Goal: Task Accomplishment & Management: Use online tool/utility

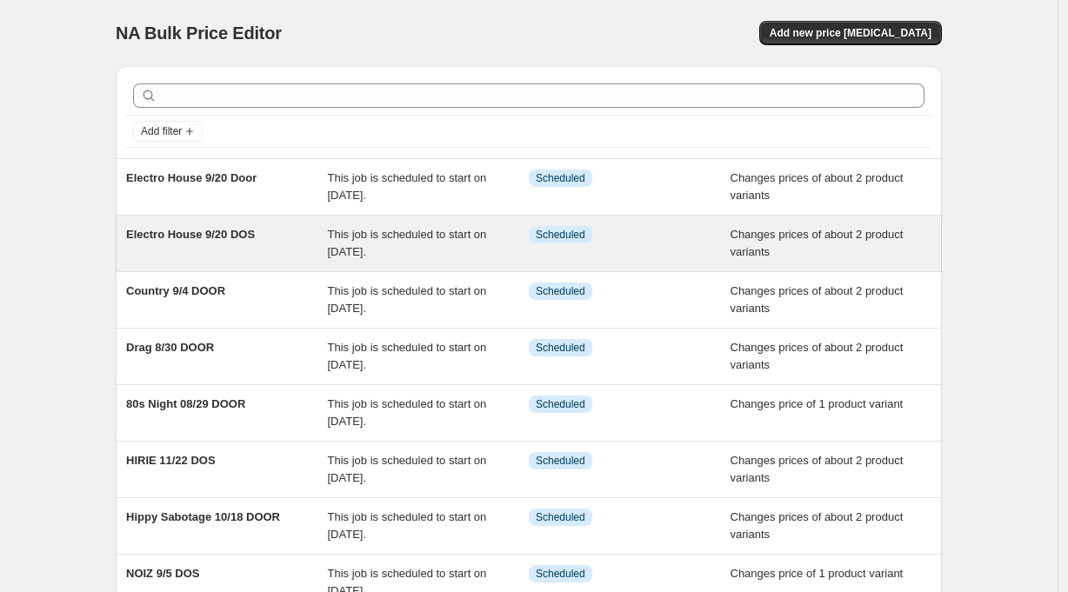
click at [249, 237] on span "Electro House 9/20 DOS" at bounding box center [190, 234] width 129 height 13
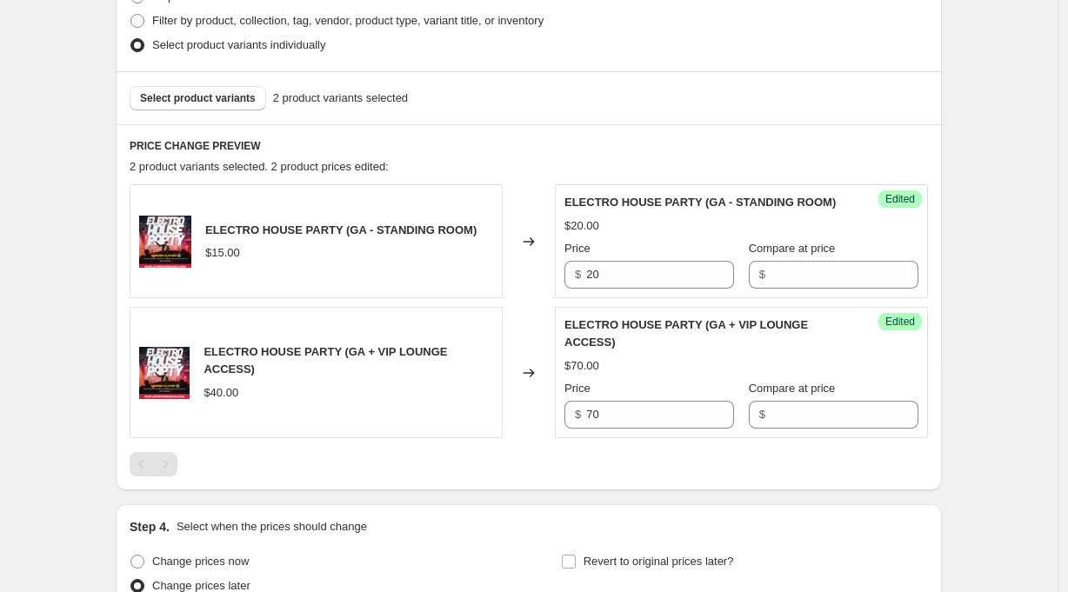
scroll to position [564, 0]
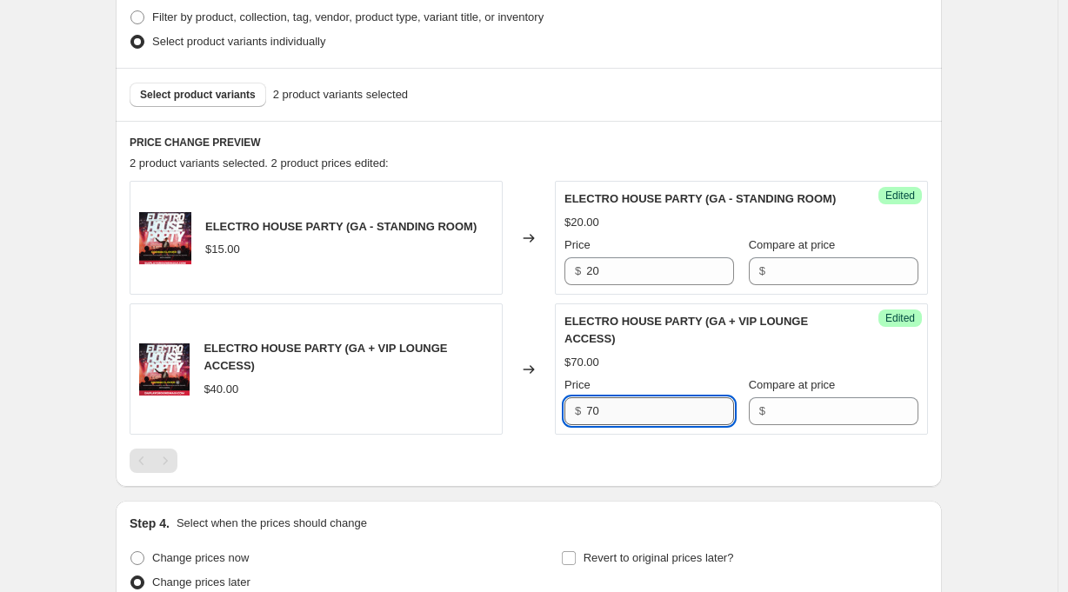
click at [626, 409] on input "70" at bounding box center [660, 412] width 148 height 28
type input "45"
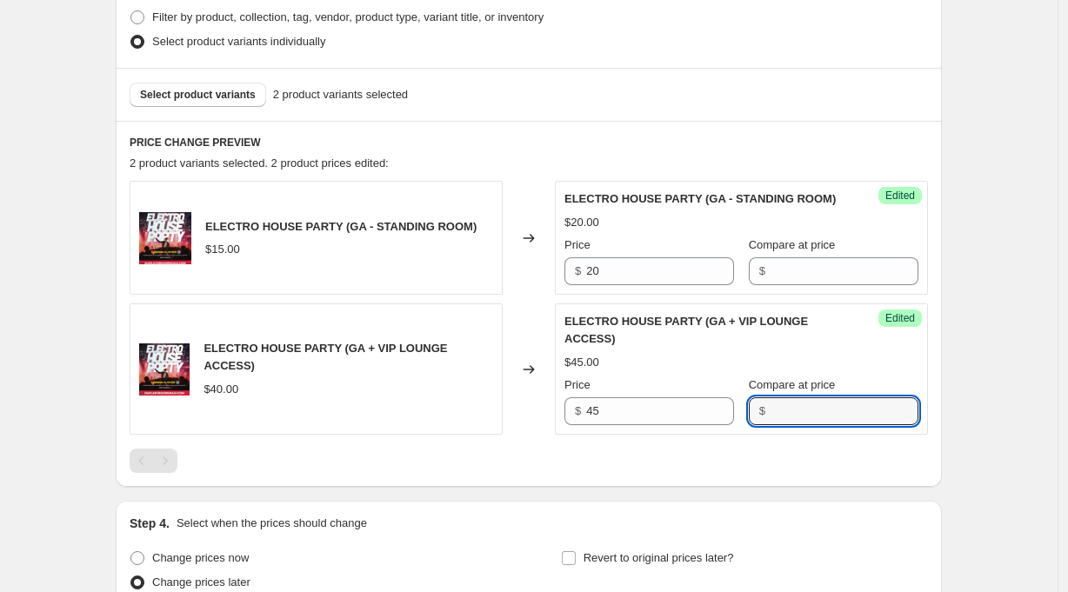
click at [1019, 469] on div "Electro House 9/20 DOS. This page is ready Electro House 9/20 DOS Info Schedule…" at bounding box center [529, 245] width 1058 height 1618
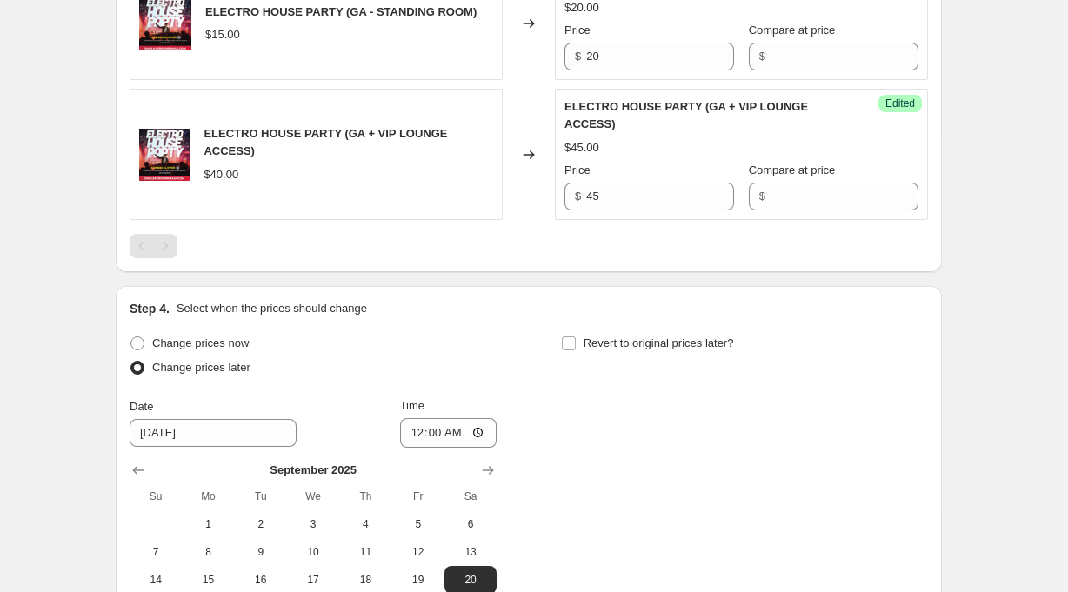
scroll to position [1027, 0]
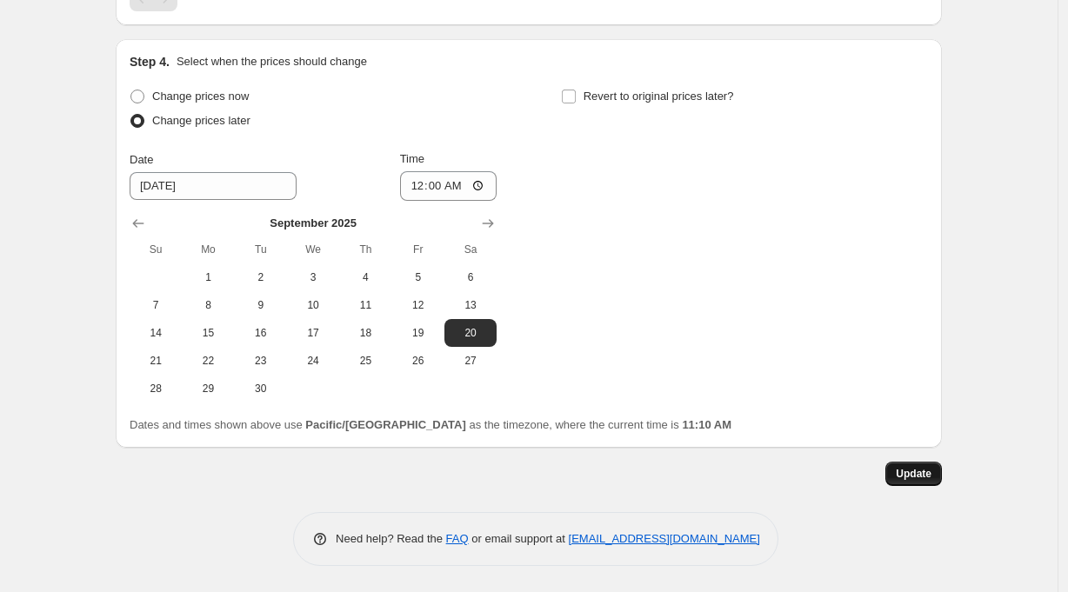
click at [923, 475] on span "Update" at bounding box center [914, 474] width 36 height 14
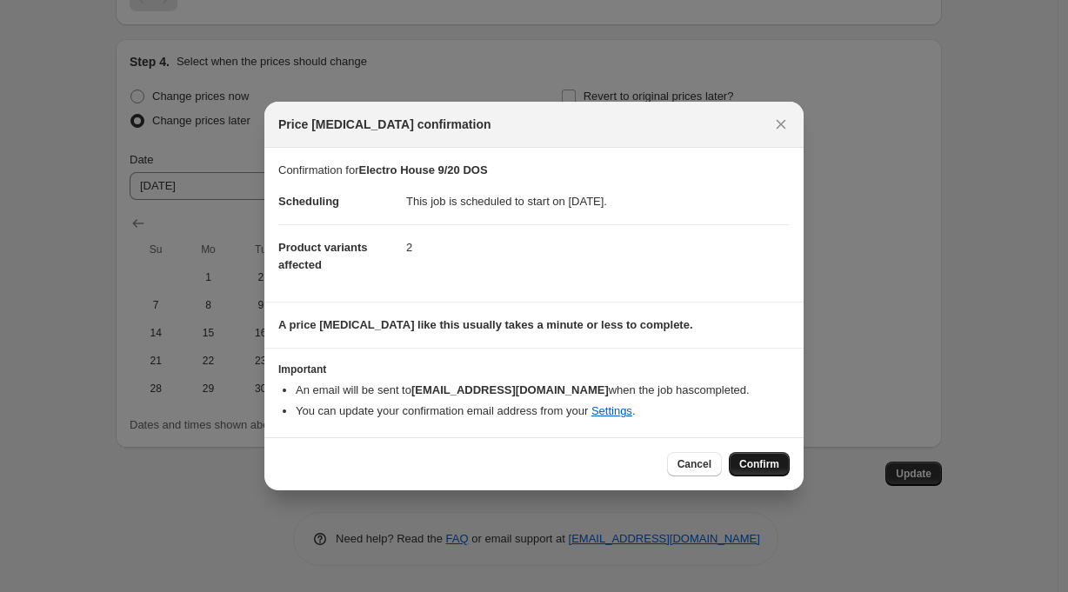
click at [770, 461] on span "Confirm" at bounding box center [759, 465] width 40 height 14
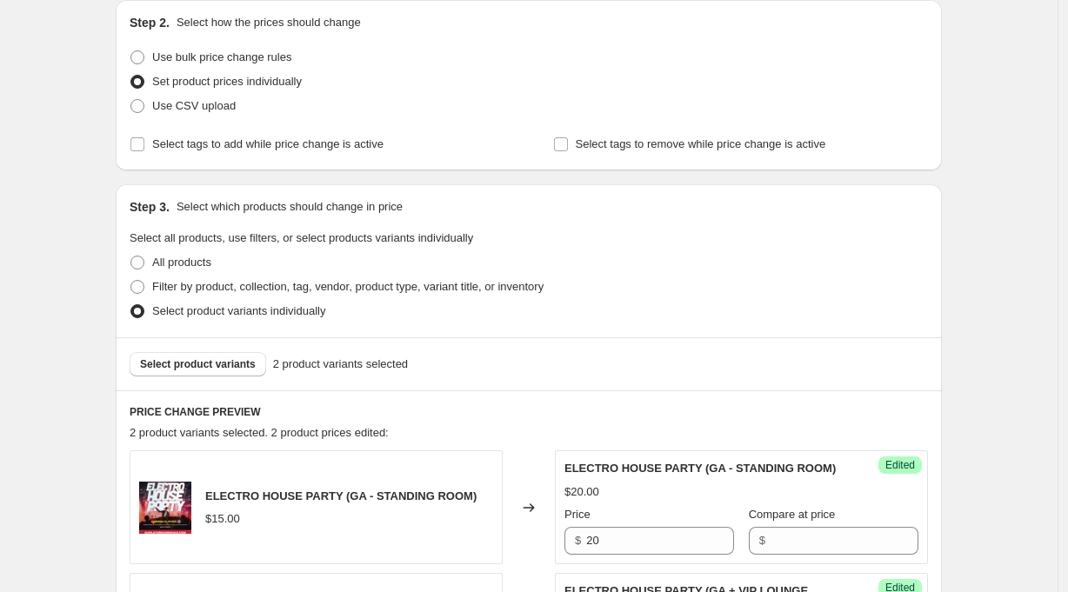
scroll to position [0, 0]
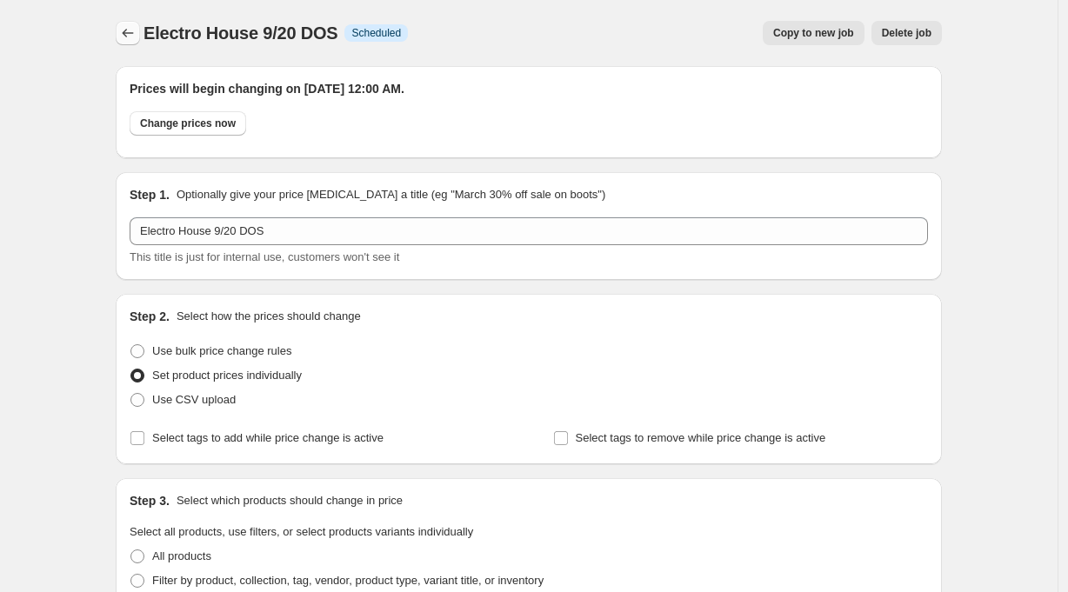
click at [131, 28] on icon "Price change jobs" at bounding box center [127, 32] width 17 height 17
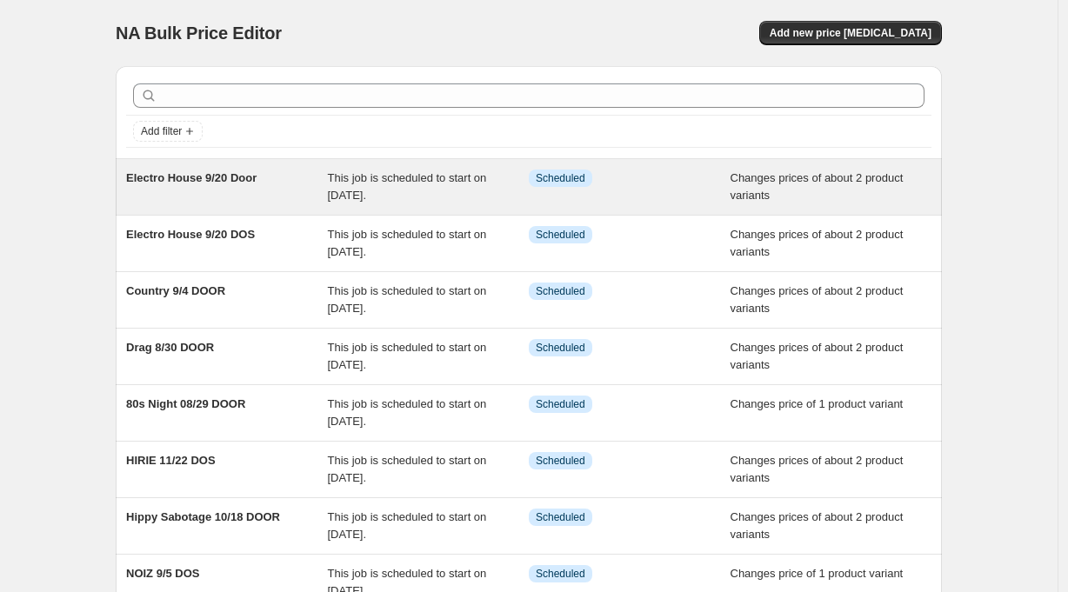
click at [234, 180] on span "Electro House 9/20 Door" at bounding box center [191, 177] width 130 height 13
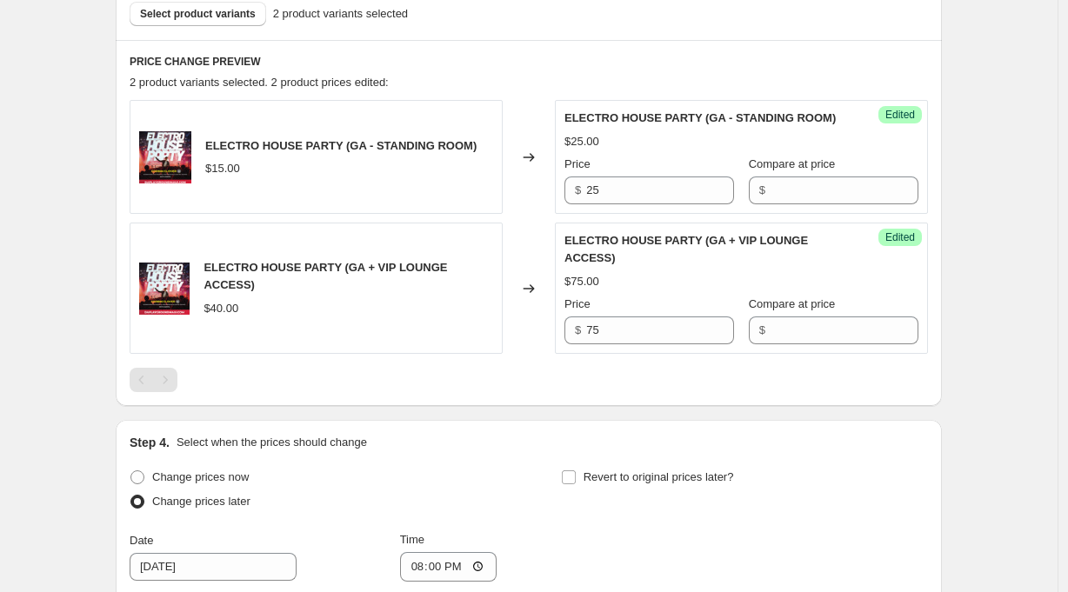
scroll to position [591, 0]
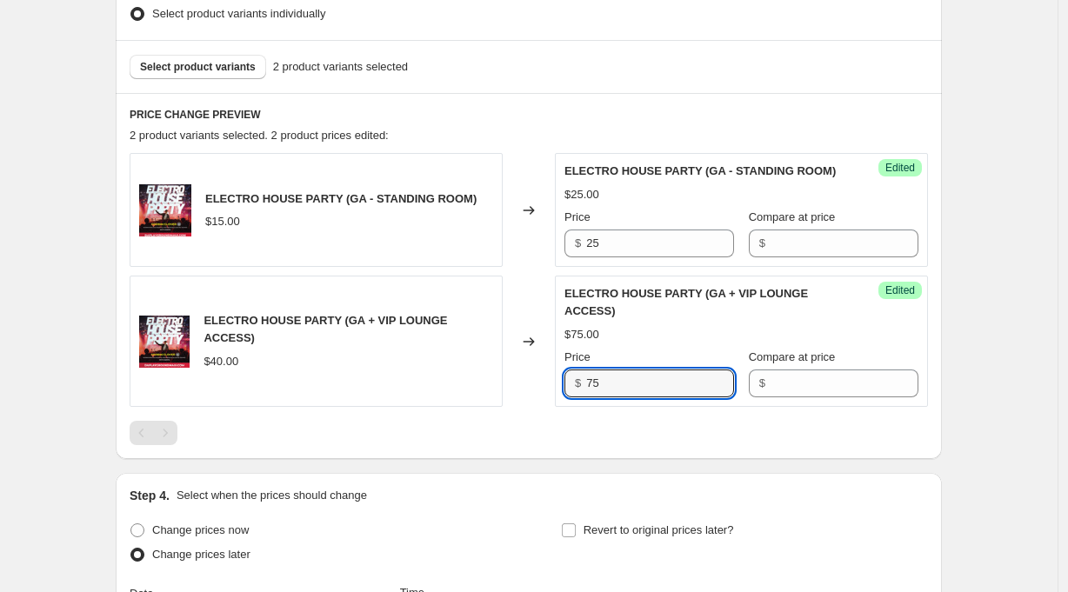
drag, startPoint x: 552, startPoint y: 382, endPoint x: 541, endPoint y: 382, distance: 11.3
click at [541, 382] on div "ELECTRO HOUSE PARTY (GA + VIP LOUNGE ACCESS) $40.00 Changed to Success Edited E…" at bounding box center [529, 341] width 798 height 131
click at [985, 412] on div "Electro House 9/20 Door. This page is ready Electro House 9/20 Door Info Schedu…" at bounding box center [529, 218] width 1058 height 1618
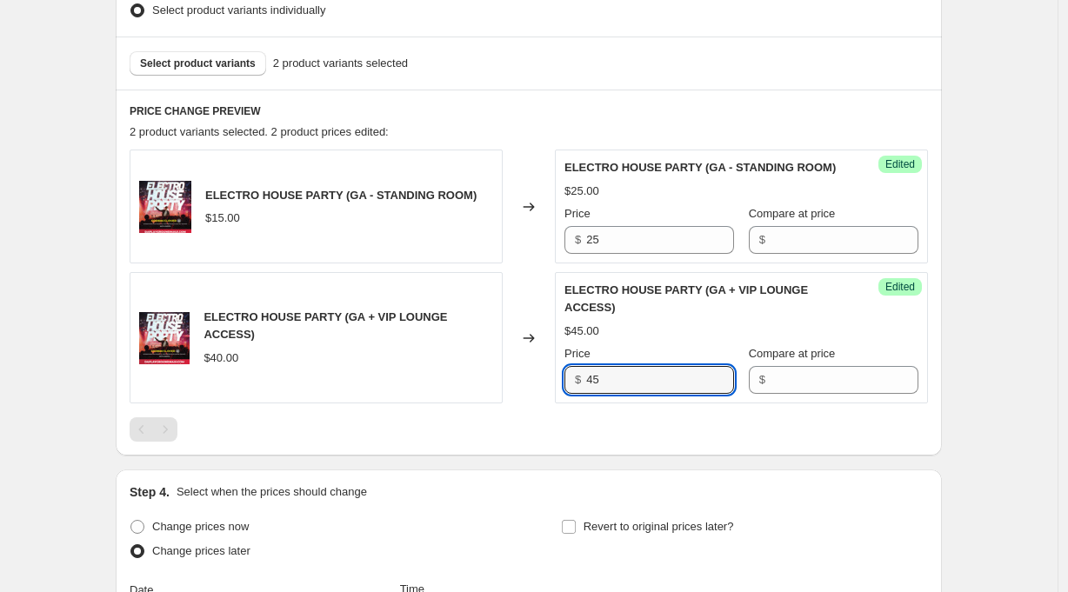
drag, startPoint x: 616, startPoint y: 383, endPoint x: 565, endPoint y: 375, distance: 51.9
click at [565, 375] on div "Success Edited ELECTRO HOUSE PARTY (GA + VIP LOUNGE ACCESS) $45.00 Price $ 45 C…" at bounding box center [741, 337] width 373 height 131
type input "50"
click at [1016, 344] on div "Electro House 9/20 Door. This page is ready Electro House 9/20 Door Info Schedu…" at bounding box center [529, 214] width 1058 height 1618
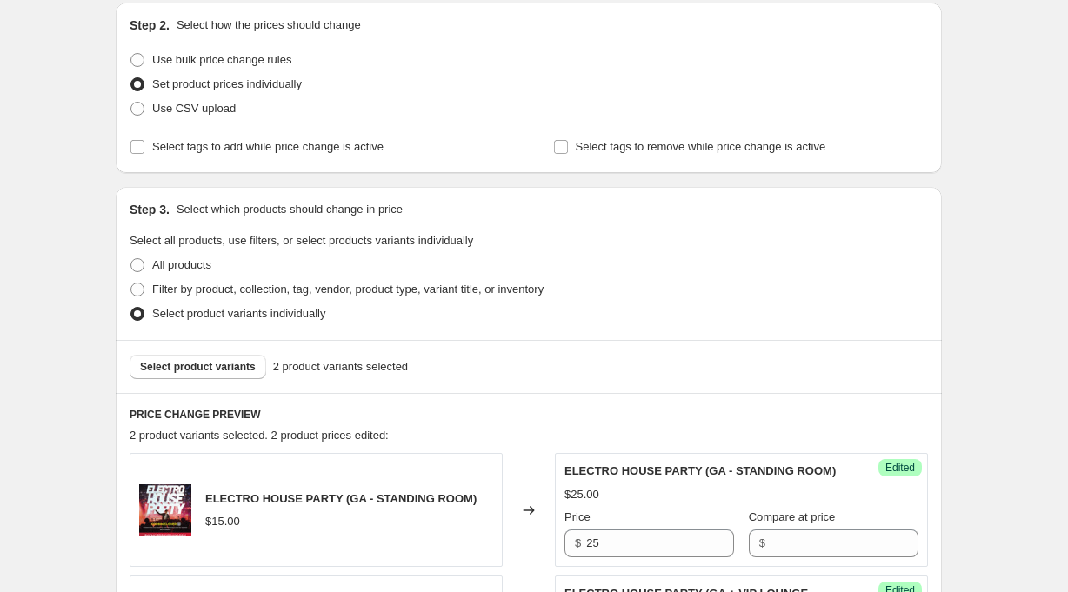
scroll to position [1000, 0]
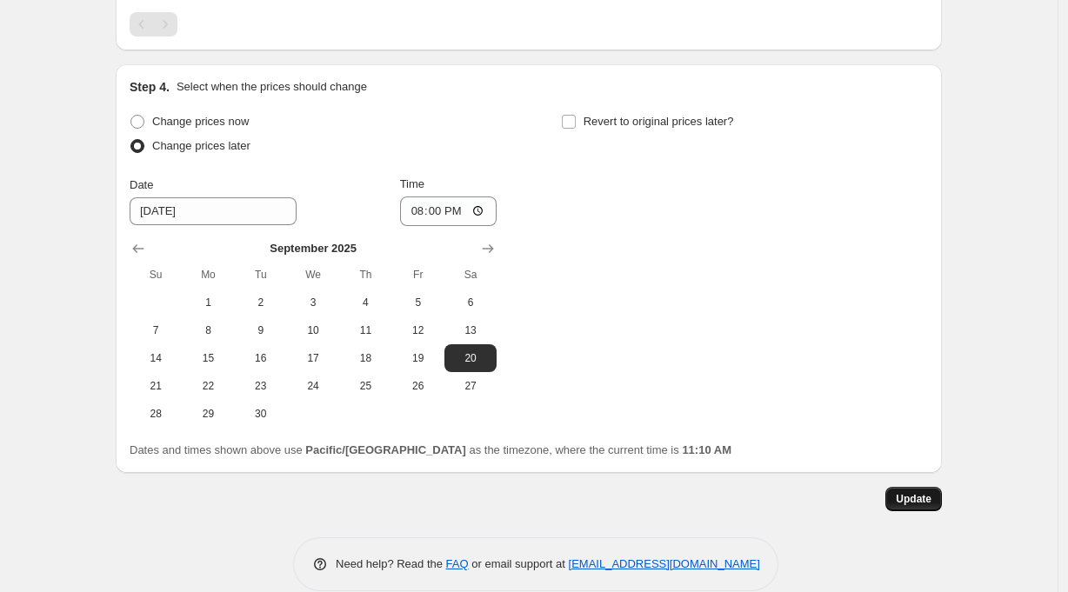
click at [917, 497] on span "Update" at bounding box center [914, 499] width 36 height 14
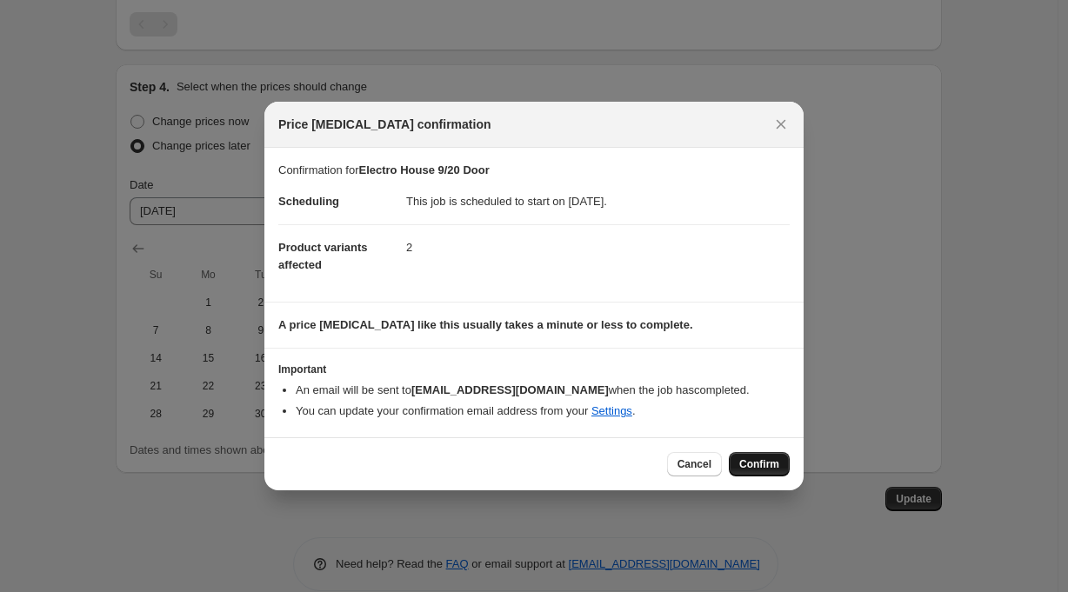
click at [751, 464] on span "Confirm" at bounding box center [759, 465] width 40 height 14
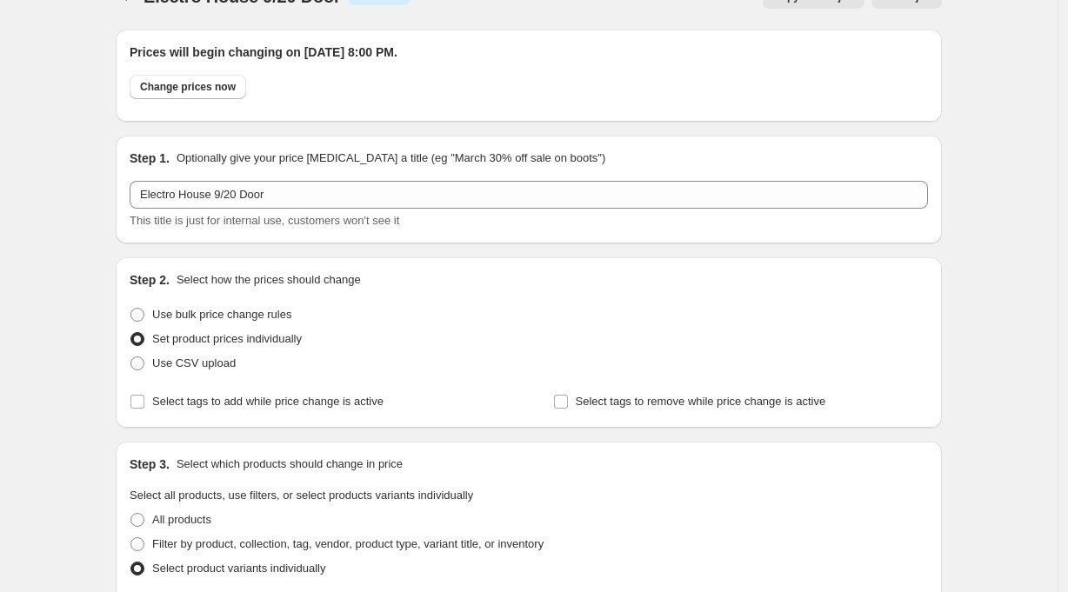
scroll to position [0, 0]
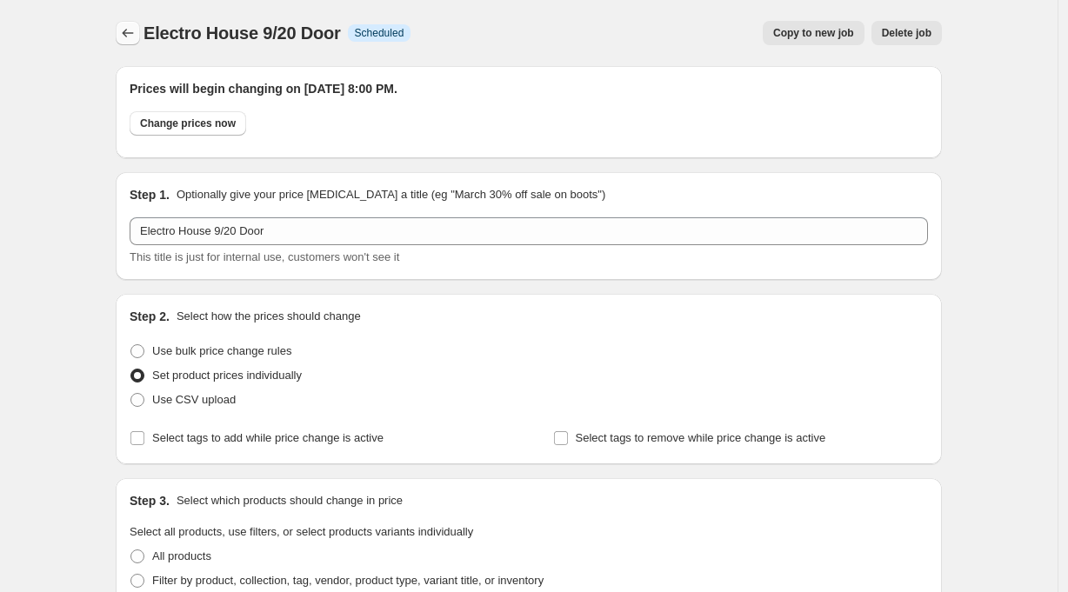
click at [130, 32] on icon "Price change jobs" at bounding box center [127, 32] width 17 height 17
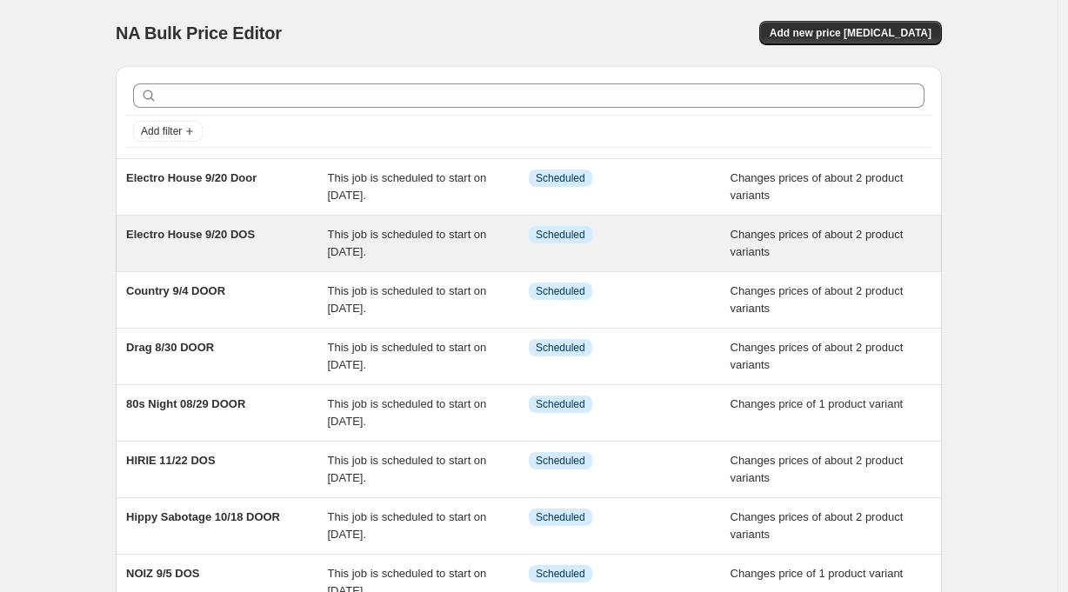
click at [232, 226] on div "Electro House 9/20 DOS" at bounding box center [227, 243] width 202 height 35
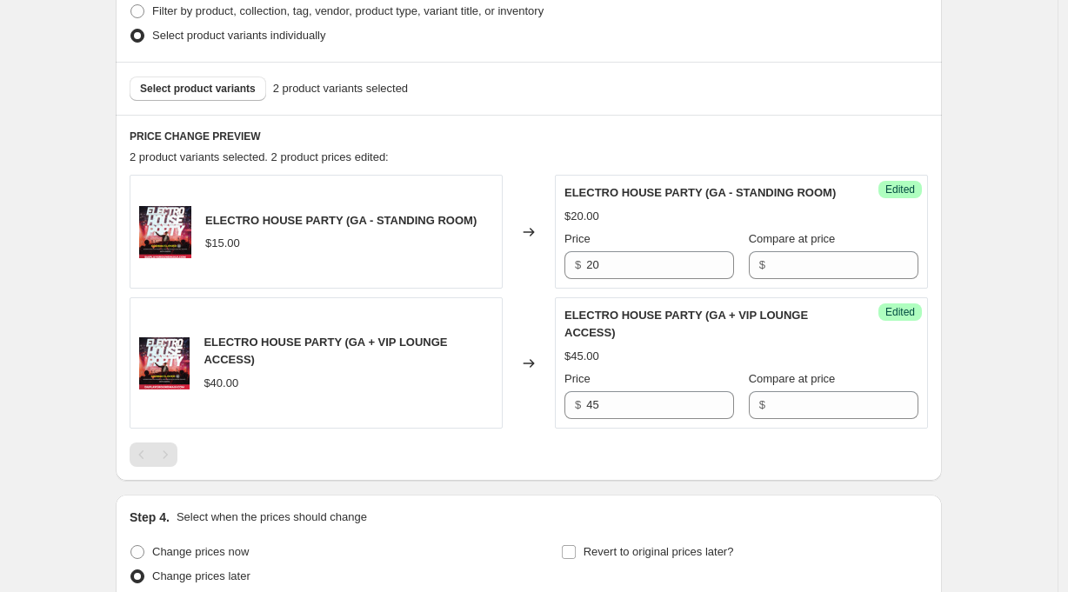
scroll to position [599, 0]
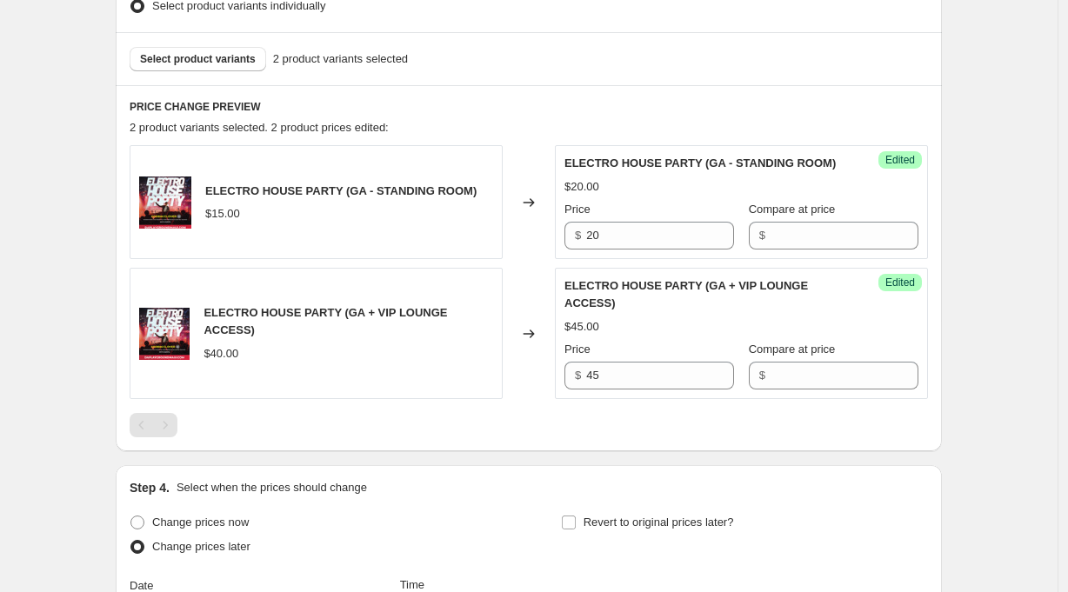
click at [1001, 315] on div "Electro House 9/20 DOS. This page is ready Electro House 9/20 DOS Info Schedule…" at bounding box center [529, 210] width 1058 height 1618
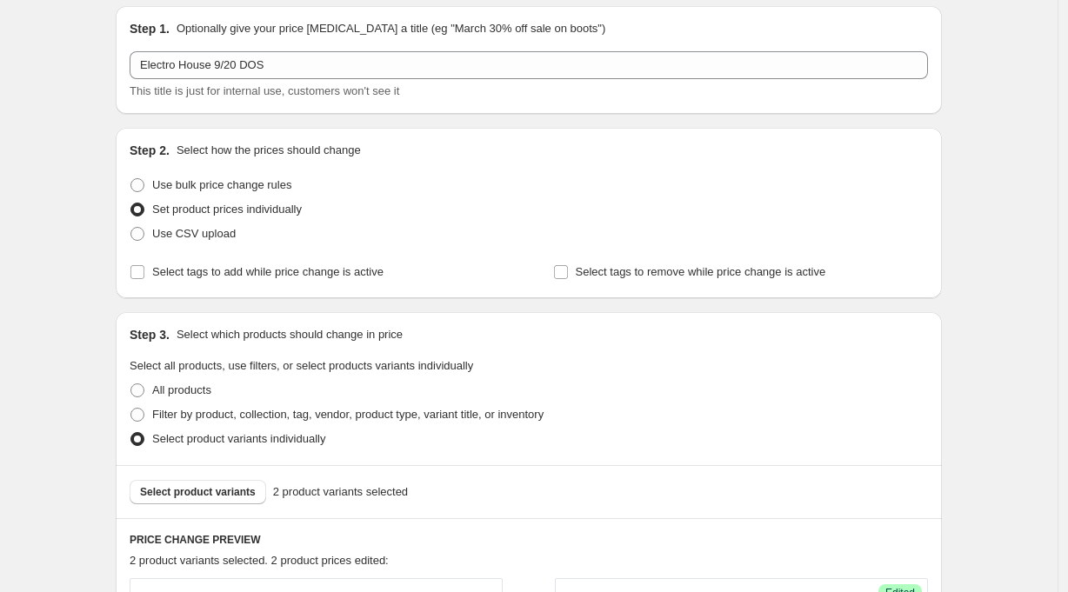
scroll to position [0, 0]
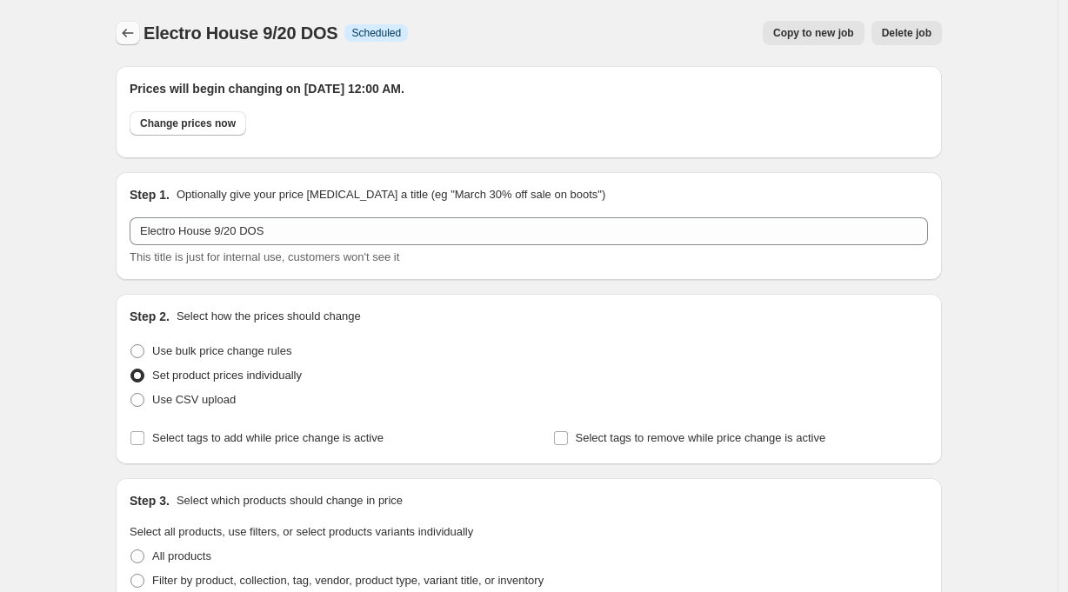
click at [132, 36] on icon "Price change jobs" at bounding box center [127, 32] width 17 height 17
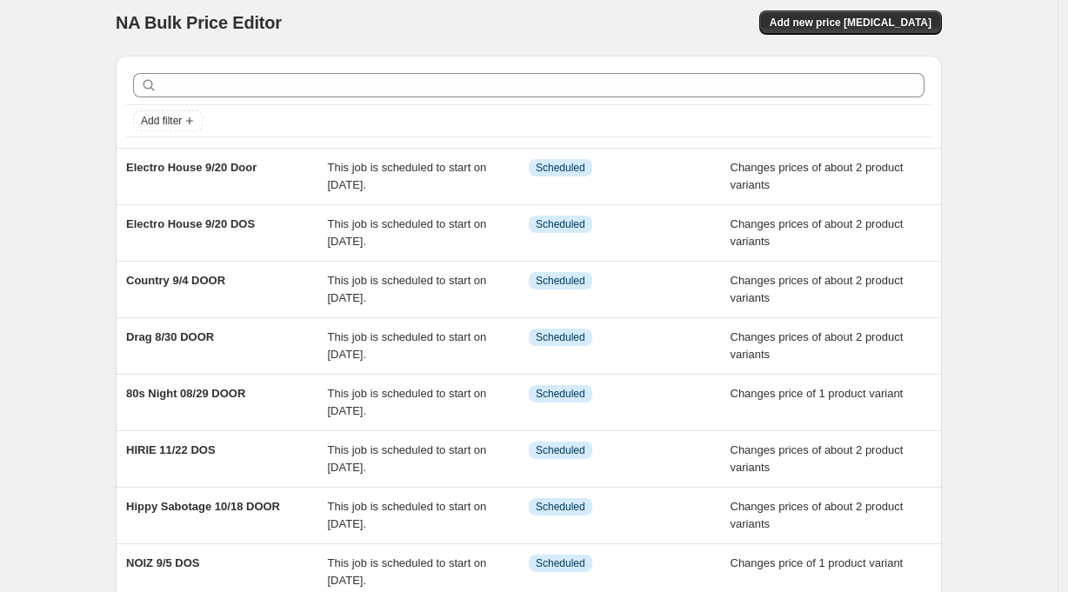
scroll to position [14, 0]
